Goal: Task Accomplishment & Management: Use online tool/utility

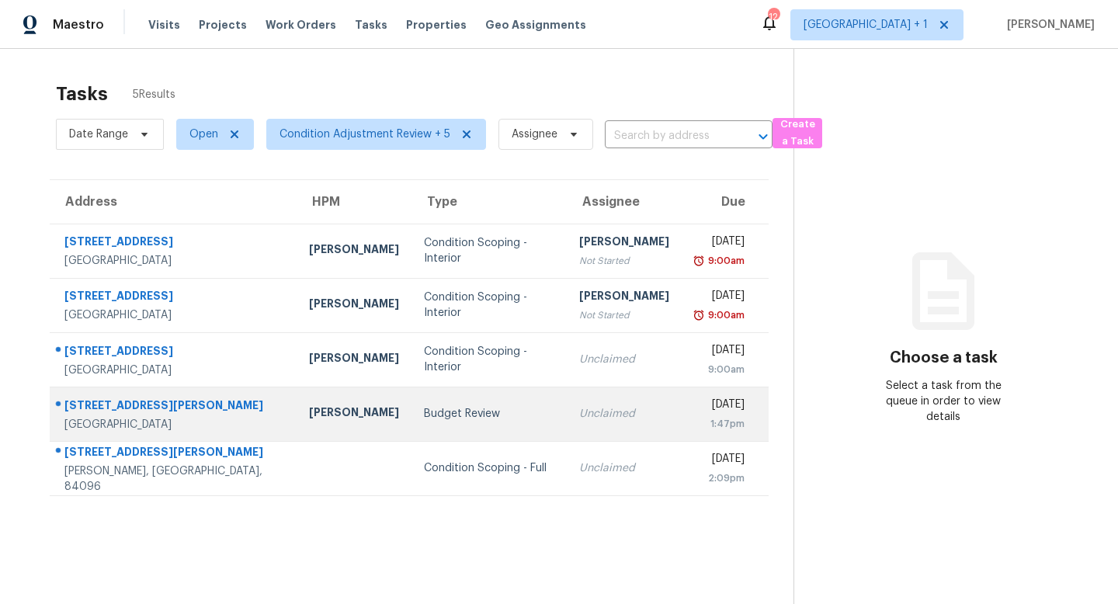
click at [186, 421] on div "[GEOGRAPHIC_DATA]" at bounding box center [174, 425] width 220 height 16
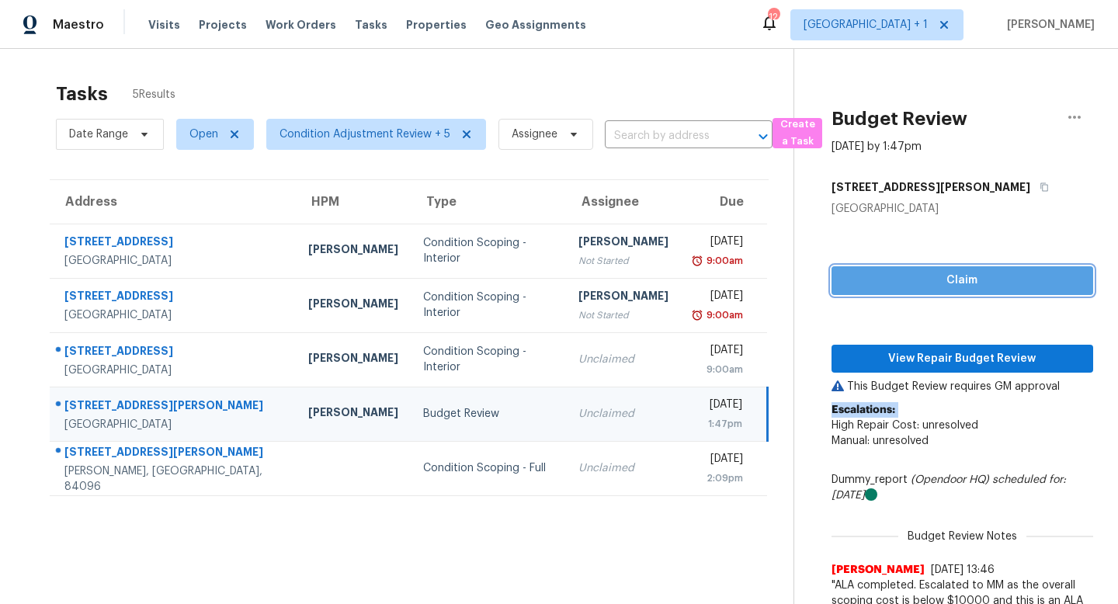
click at [914, 276] on span "Claim" at bounding box center [962, 280] width 237 height 19
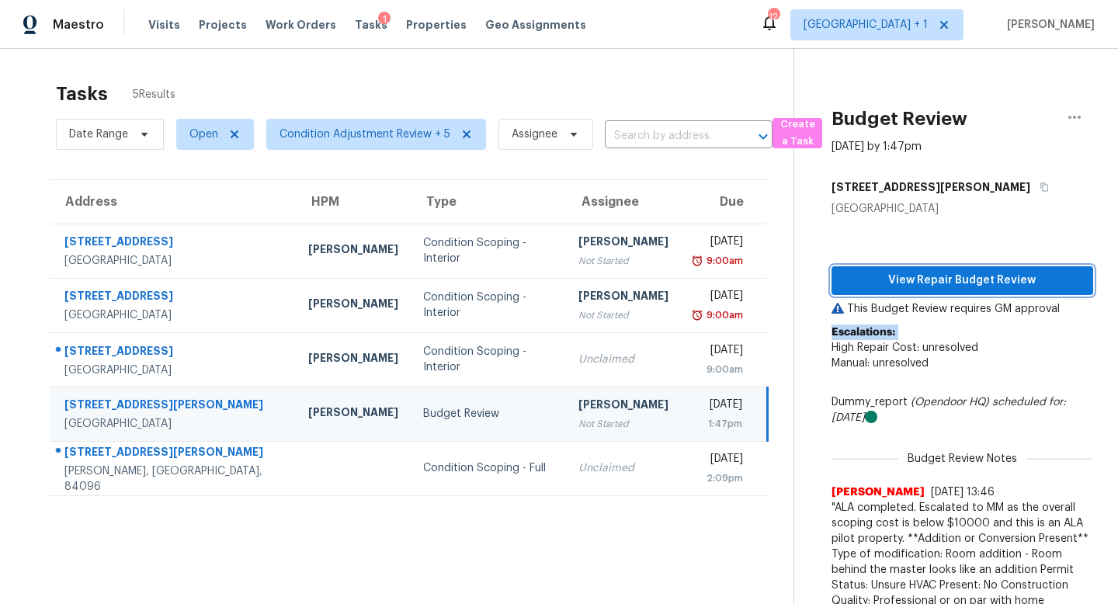
click at [939, 285] on span "View Repair Budget Review" at bounding box center [962, 280] width 237 height 19
